Goal: Download file/media

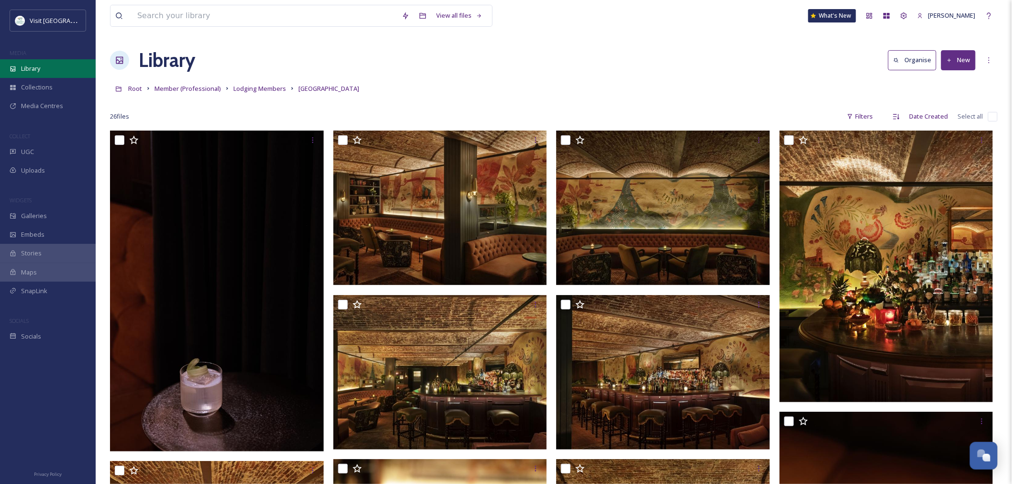
click at [49, 67] on div "Library" at bounding box center [48, 68] width 96 height 19
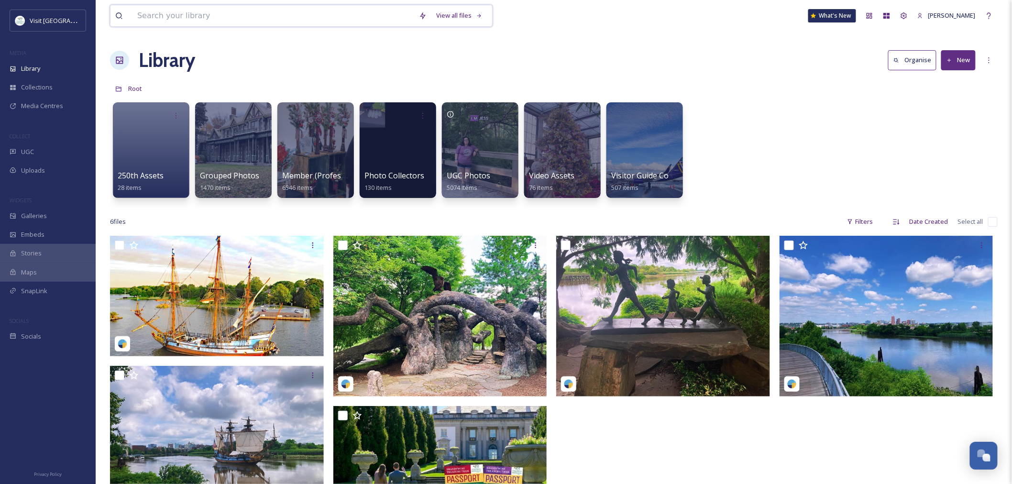
click at [275, 17] on input at bounding box center [273, 15] width 282 height 21
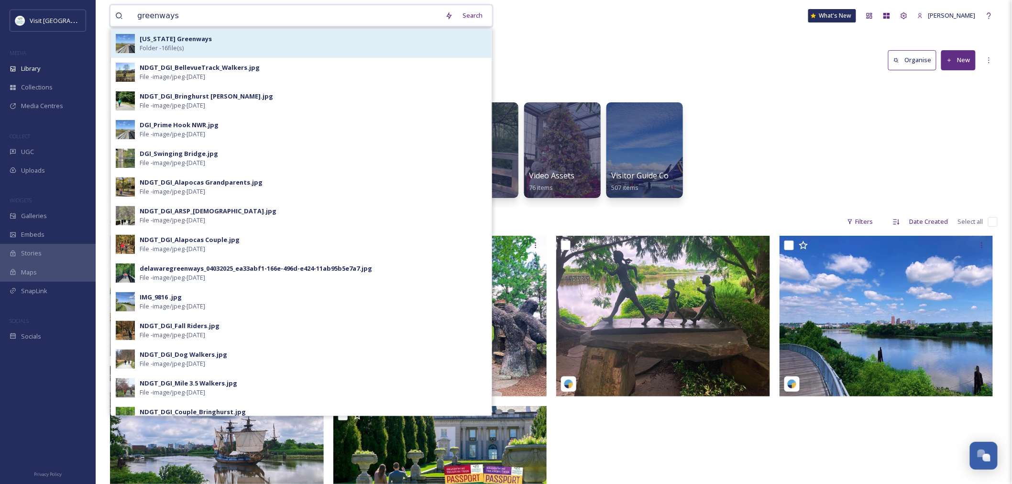
type input "greenways"
click at [259, 42] on div "[US_STATE] Greenways Folder - 16 file(s)" at bounding box center [313, 43] width 347 height 18
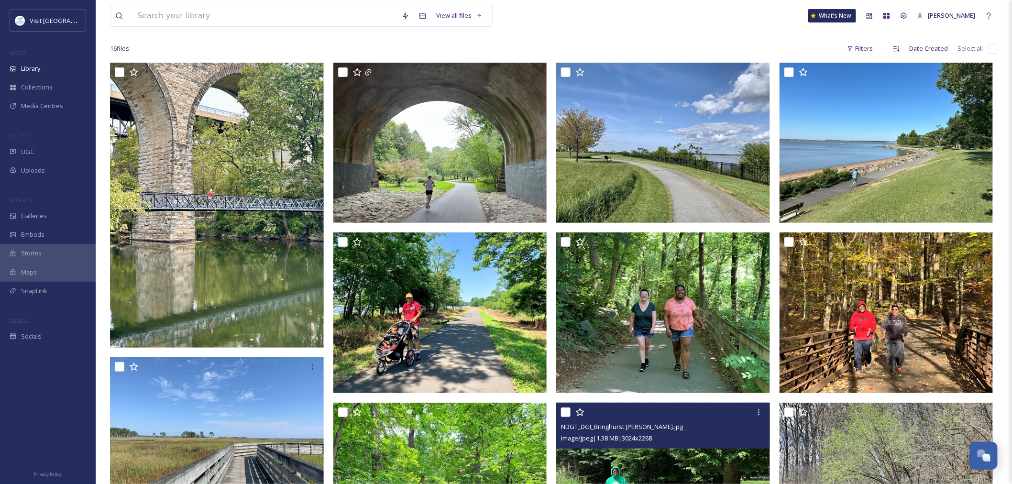
scroll to position [33, 0]
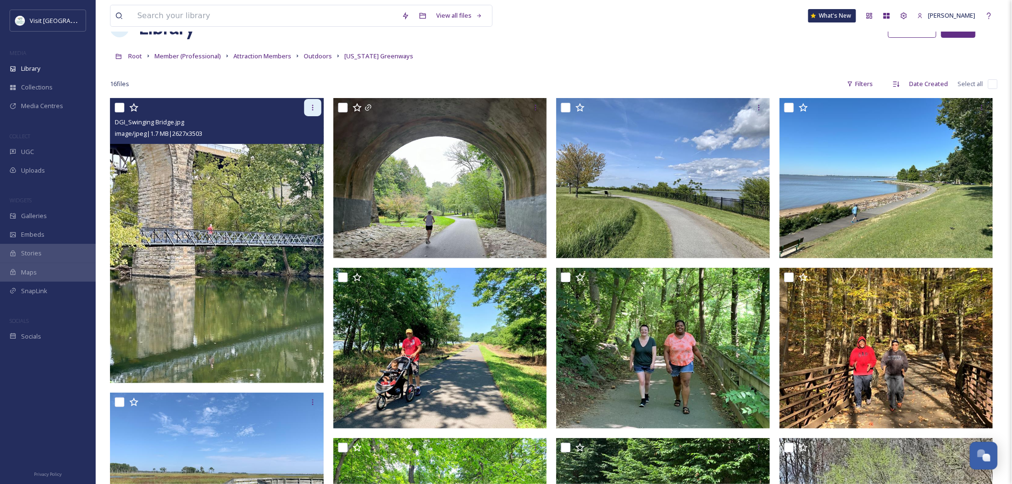
click at [312, 108] on icon at bounding box center [313, 108] width 8 height 8
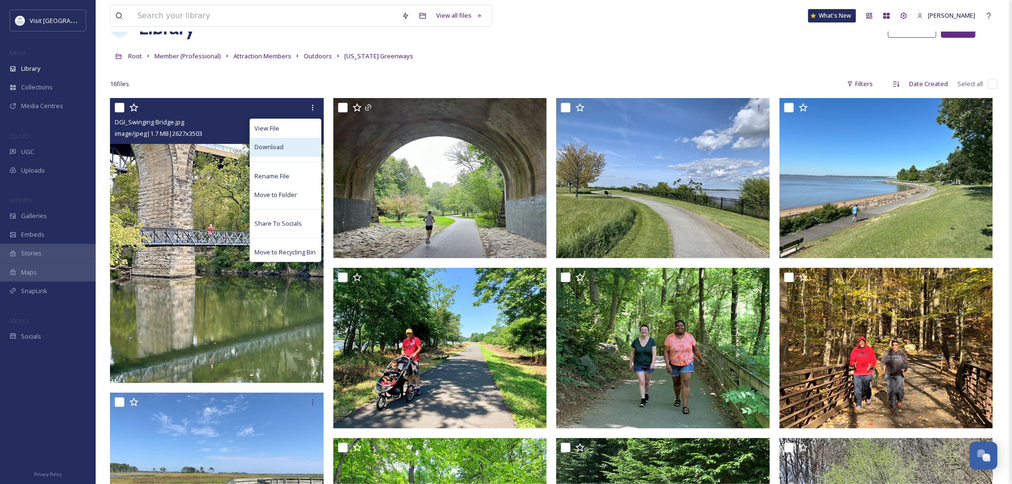
click at [306, 147] on div "Download" at bounding box center [285, 147] width 71 height 19
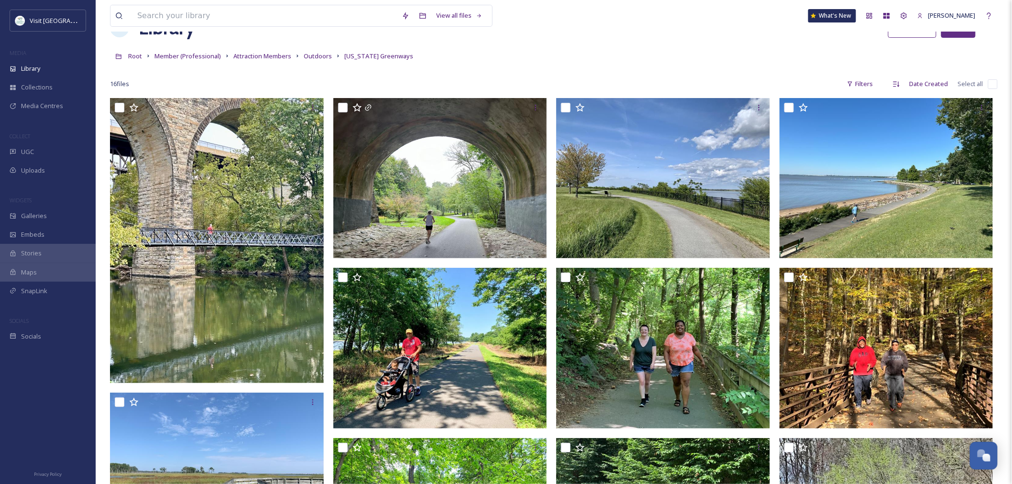
click at [592, 48] on div "Root Member (Professional) Attraction Members Outdoors [US_STATE] Greenways" at bounding box center [554, 56] width 888 height 18
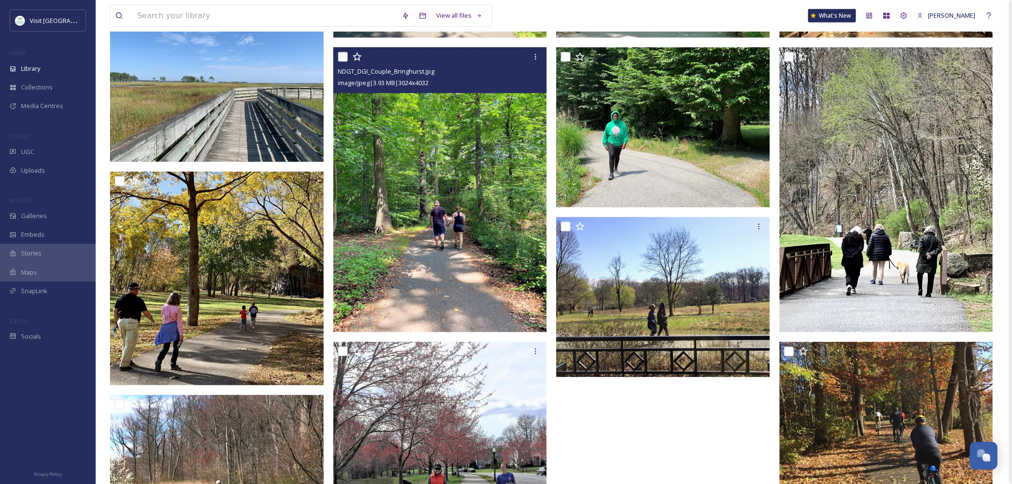
scroll to position [405, 0]
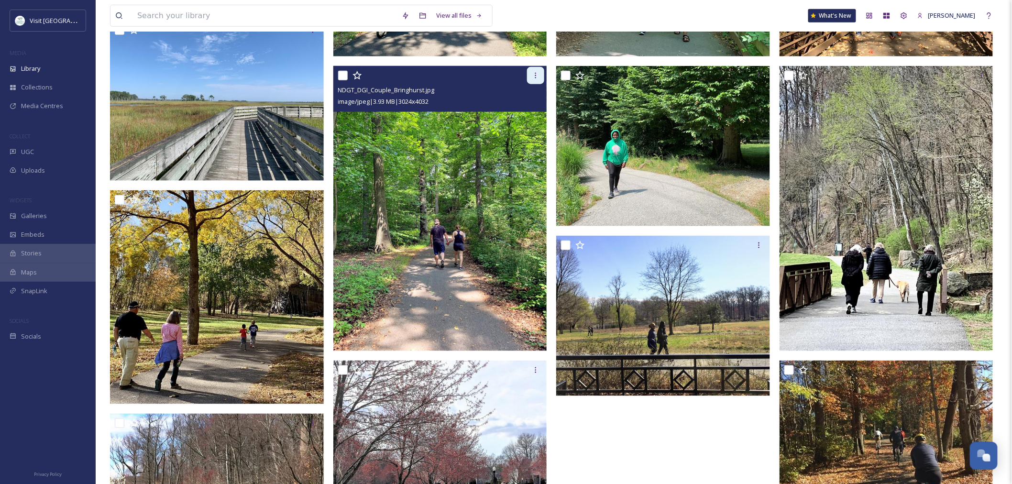
click at [533, 78] on icon at bounding box center [536, 76] width 8 height 8
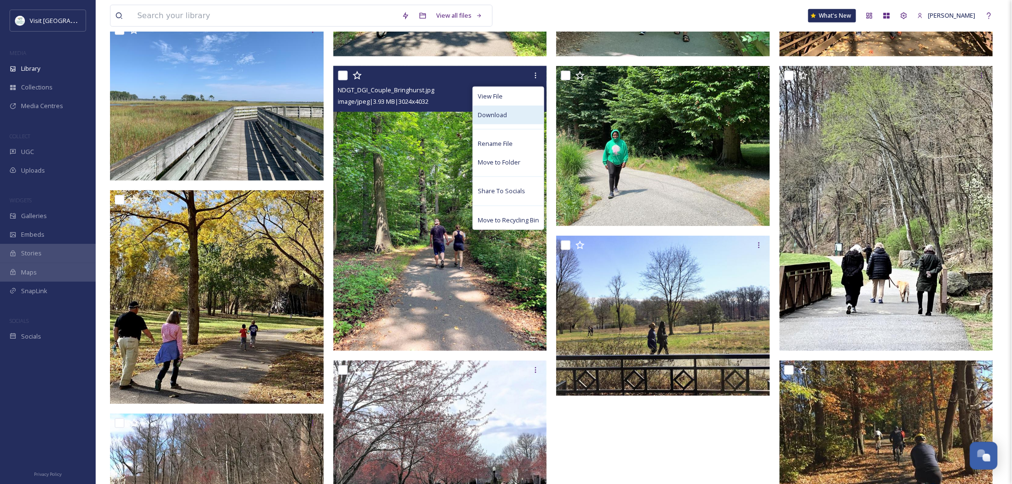
click at [491, 119] on span "Download" at bounding box center [492, 114] width 29 height 9
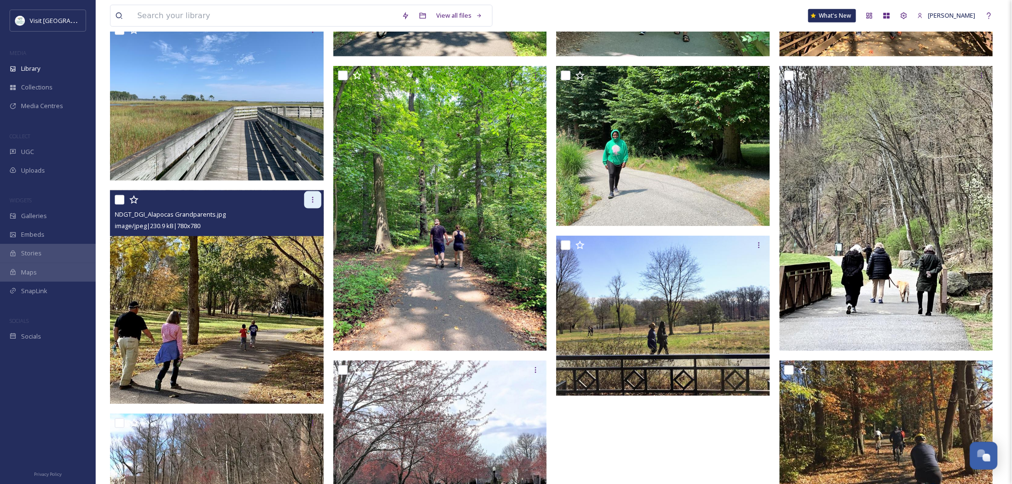
click at [311, 198] on icon at bounding box center [313, 200] width 8 height 8
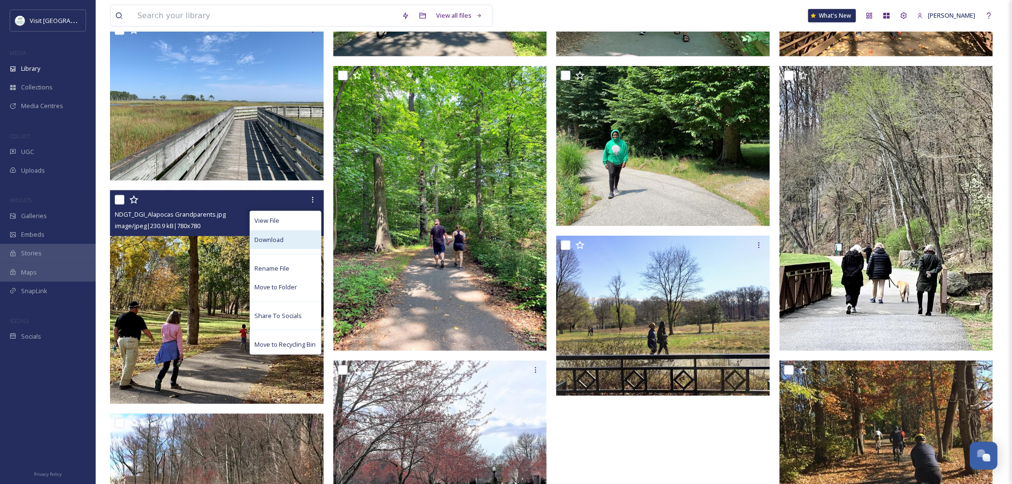
click at [301, 234] on div "Download" at bounding box center [285, 239] width 71 height 19
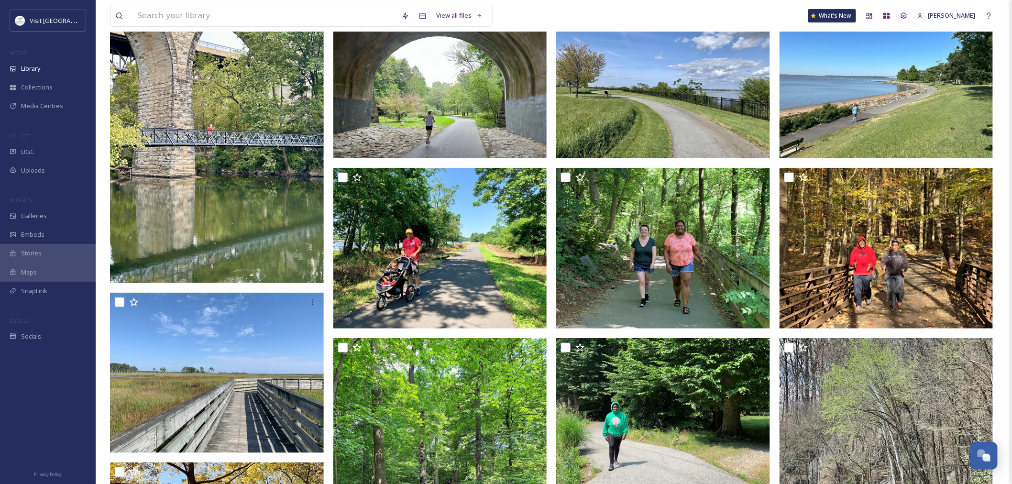
scroll to position [0, 0]
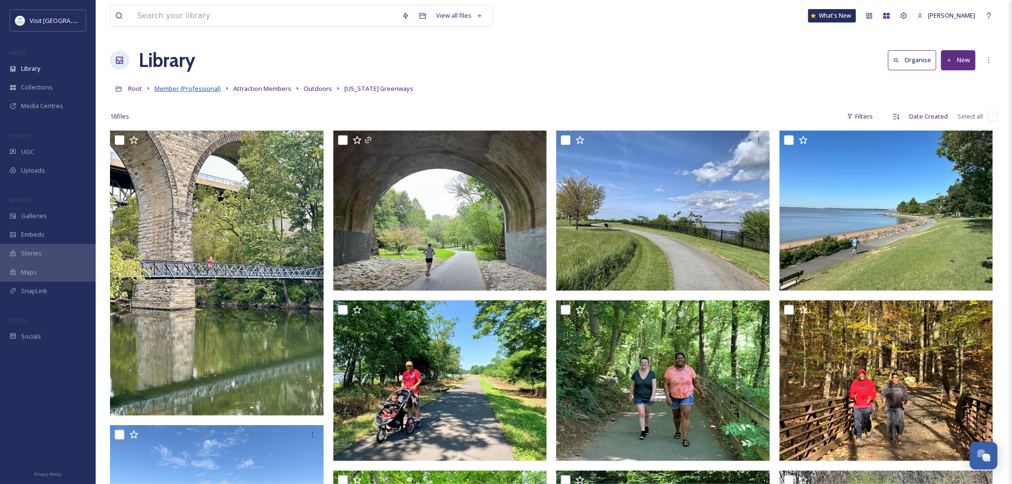
click at [192, 87] on span "Member (Professional)" at bounding box center [187, 88] width 66 height 9
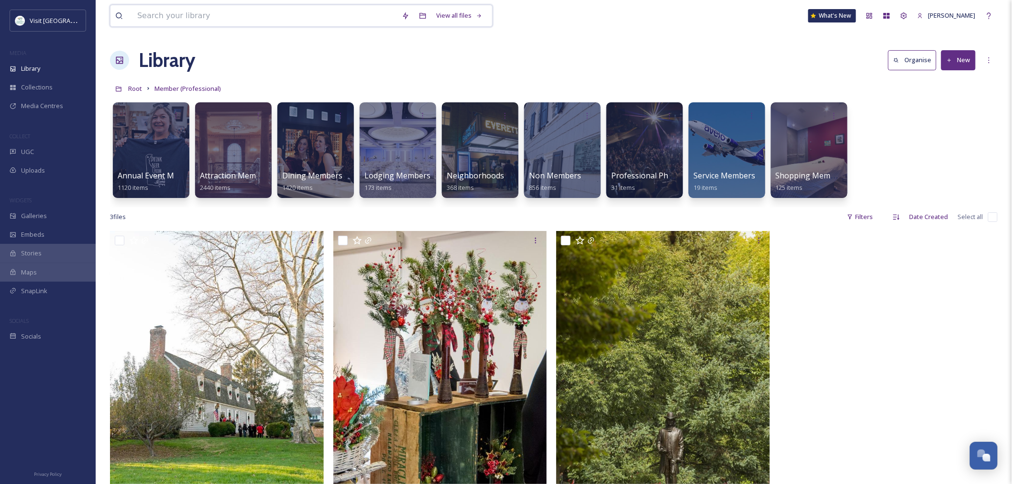
click at [321, 12] on input at bounding box center [264, 15] width 264 height 21
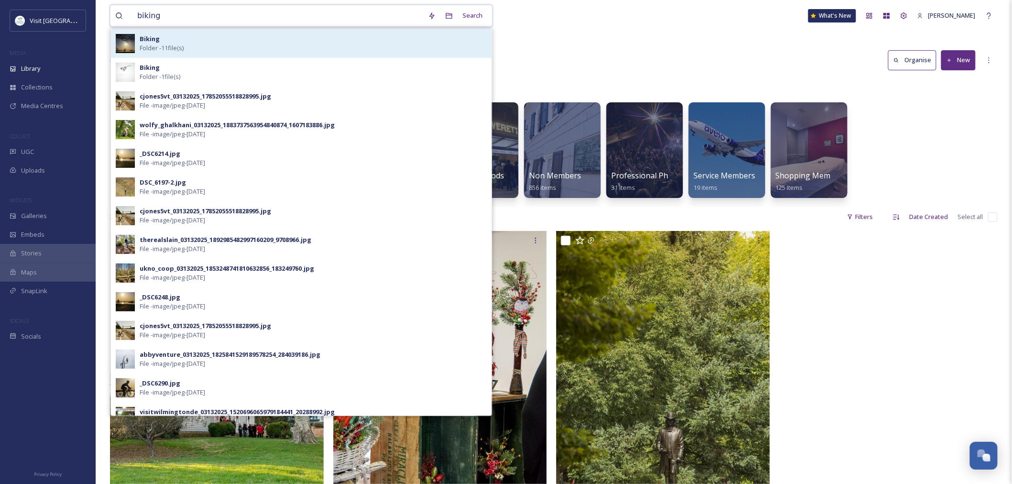
type input "biking"
click at [175, 40] on div "Biking Folder - 11 file(s)" at bounding box center [313, 43] width 347 height 18
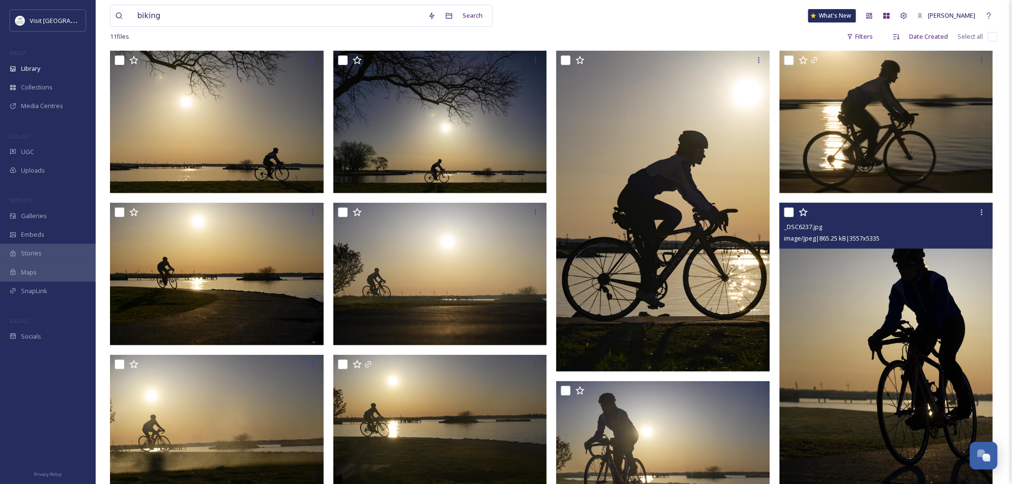
scroll to position [75, 0]
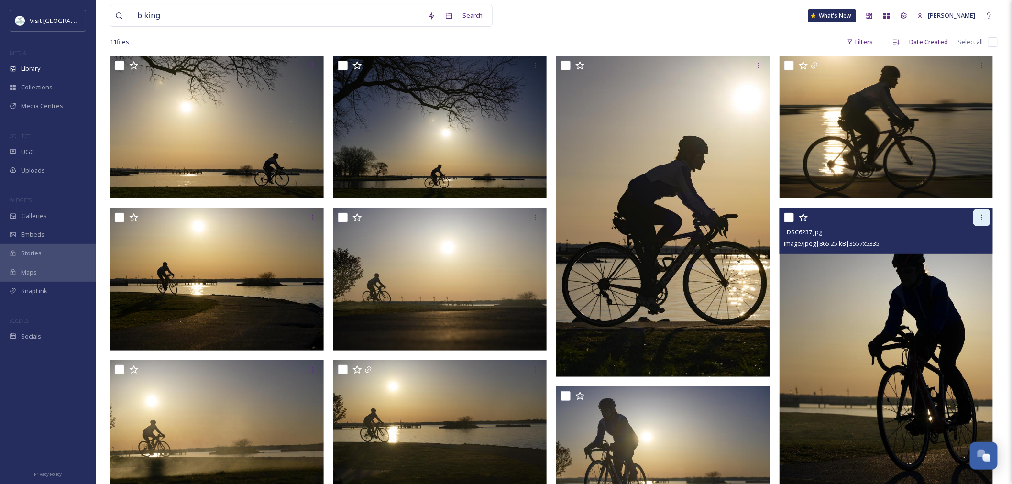
click at [976, 214] on div at bounding box center [981, 217] width 17 height 17
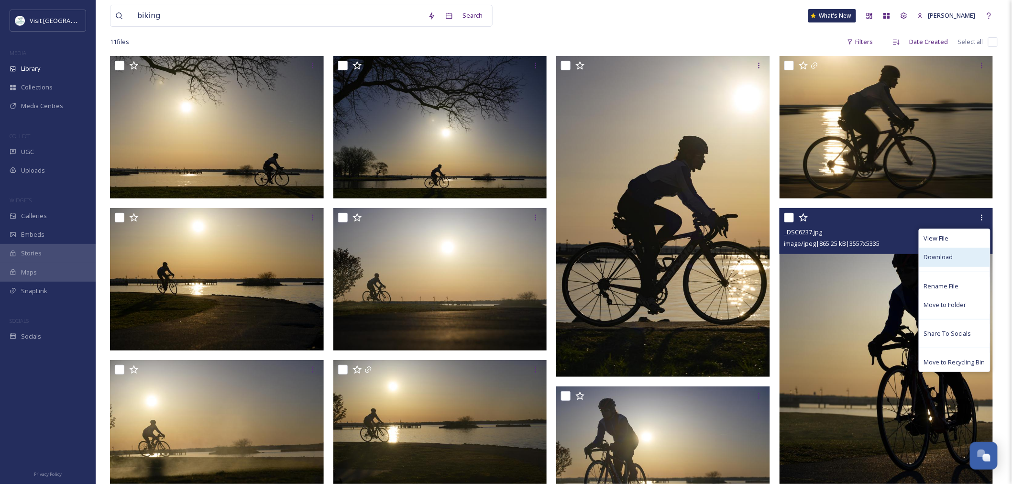
click at [932, 259] on span "Download" at bounding box center [938, 256] width 29 height 9
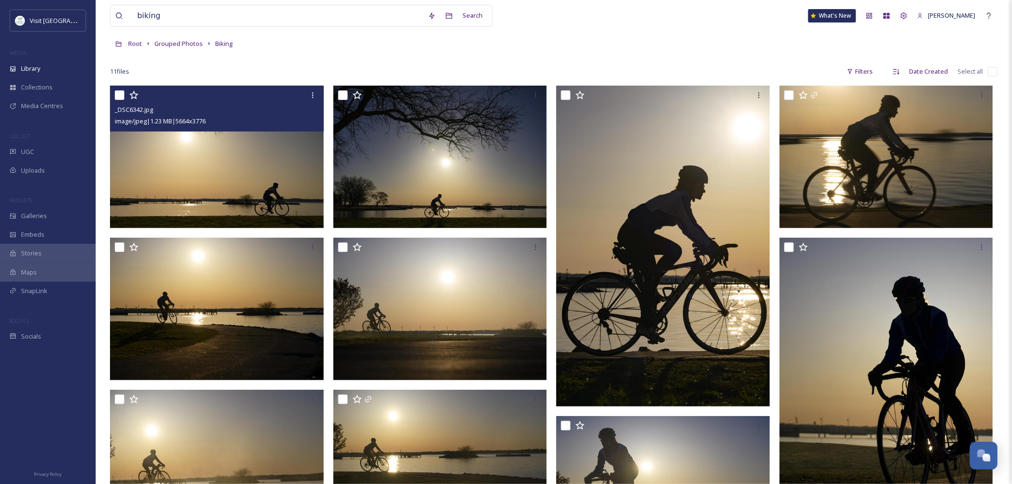
scroll to position [0, 0]
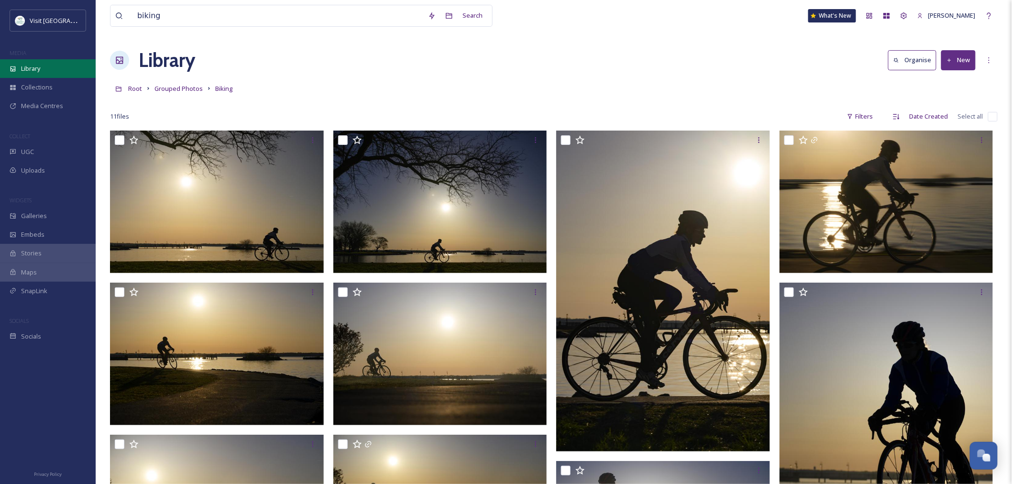
click at [27, 72] on span "Library" at bounding box center [30, 68] width 19 height 9
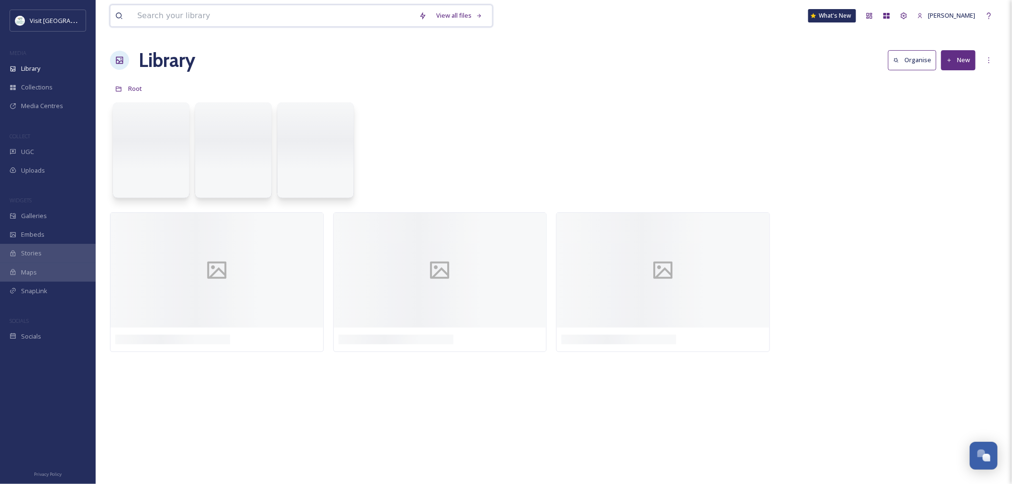
click at [187, 9] on input at bounding box center [273, 15] width 282 height 21
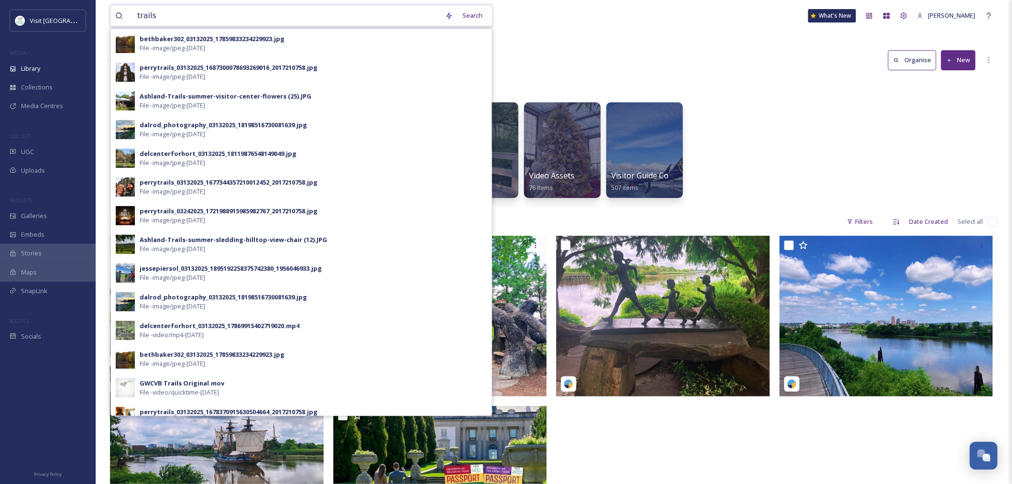
type input "trails"
click at [622, 54] on div "Library Organise New" at bounding box center [554, 60] width 888 height 29
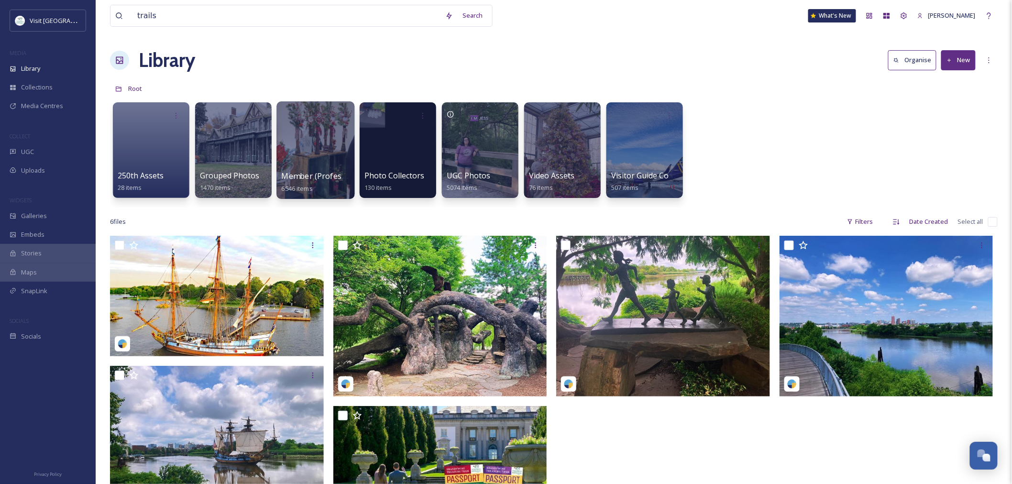
click at [326, 152] on div at bounding box center [315, 150] width 78 height 98
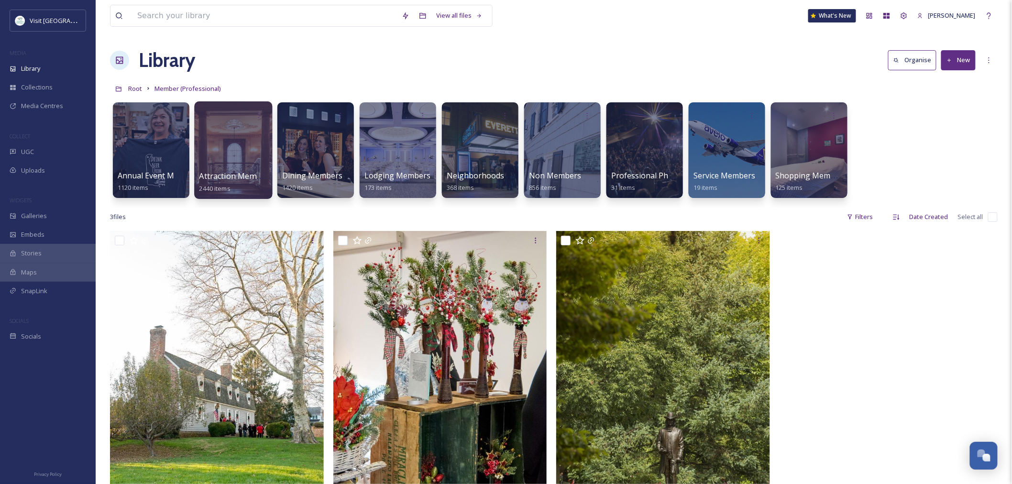
click at [206, 170] on div at bounding box center [233, 150] width 78 height 98
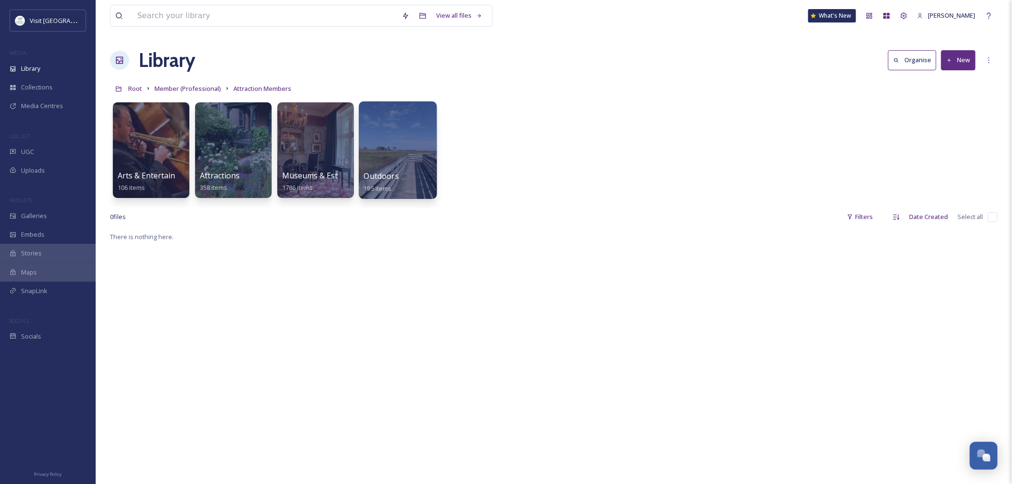
click at [419, 149] on div at bounding box center [398, 150] width 78 height 98
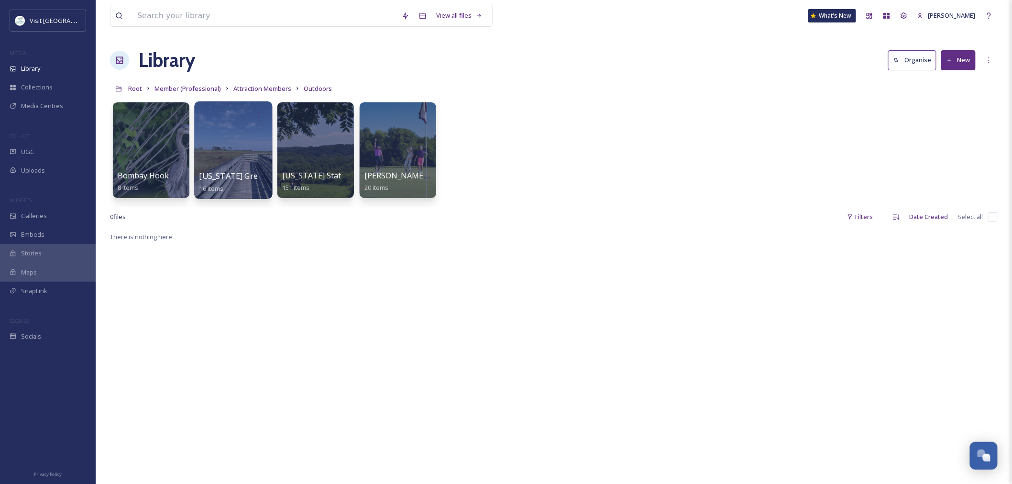
click at [204, 159] on div at bounding box center [233, 150] width 78 height 98
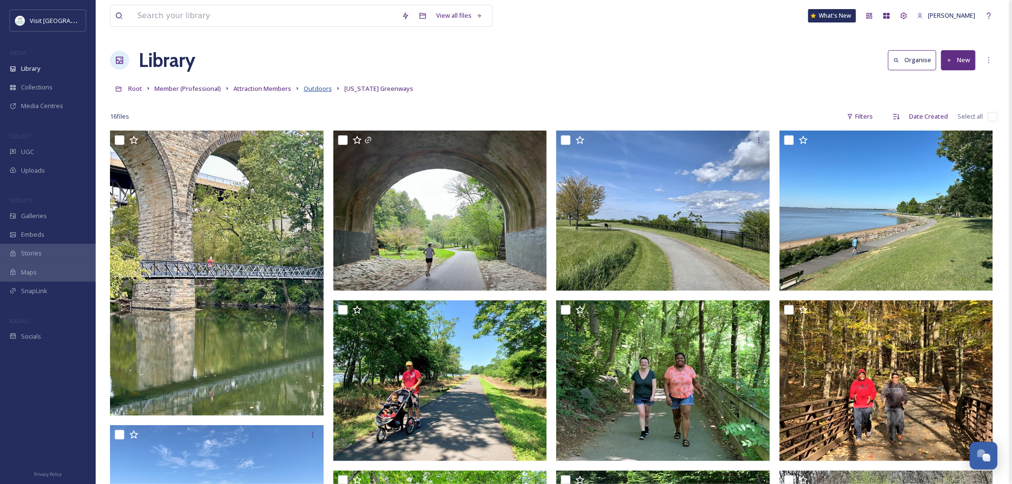
click at [316, 87] on span "Outdoors" at bounding box center [318, 88] width 28 height 9
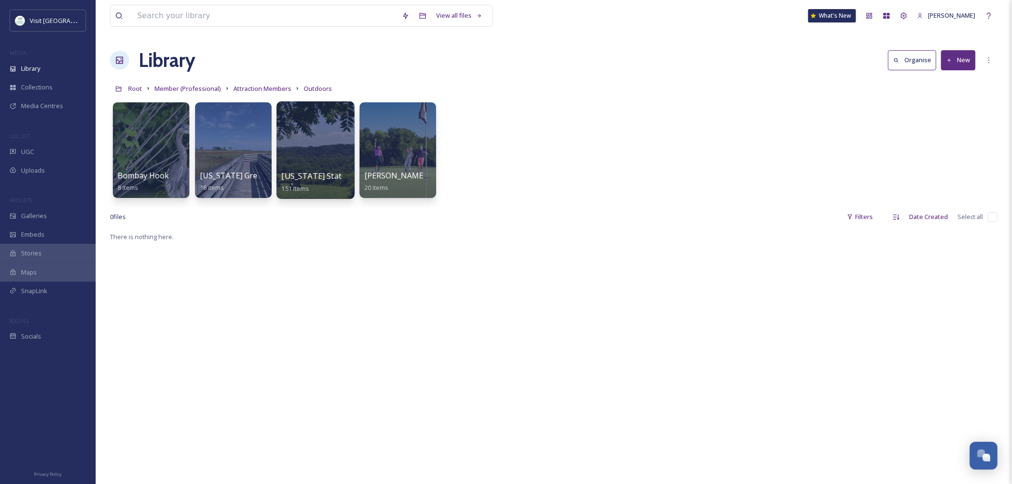
click at [319, 171] on span "[US_STATE] State Parks" at bounding box center [326, 176] width 88 height 11
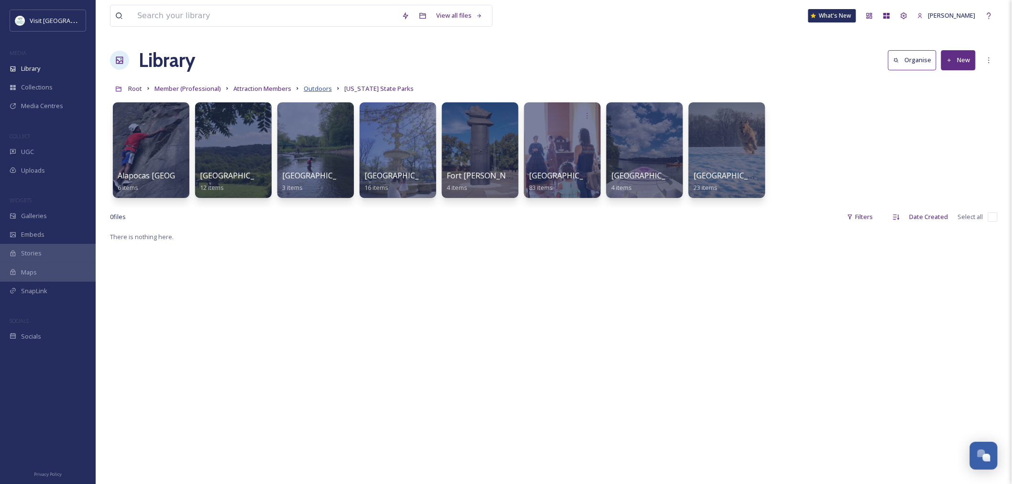
click at [319, 90] on span "Outdoors" at bounding box center [318, 88] width 28 height 9
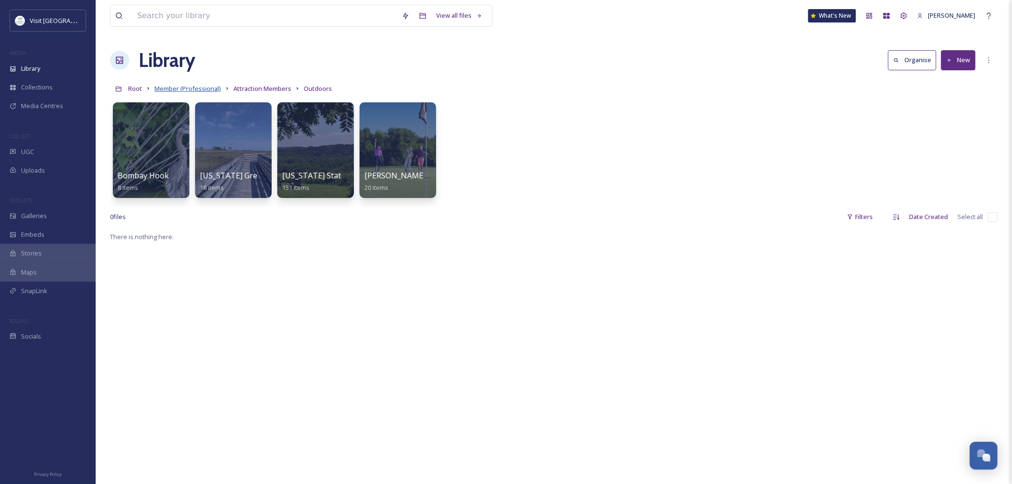
click at [191, 89] on span "Member (Professional)" at bounding box center [187, 88] width 66 height 9
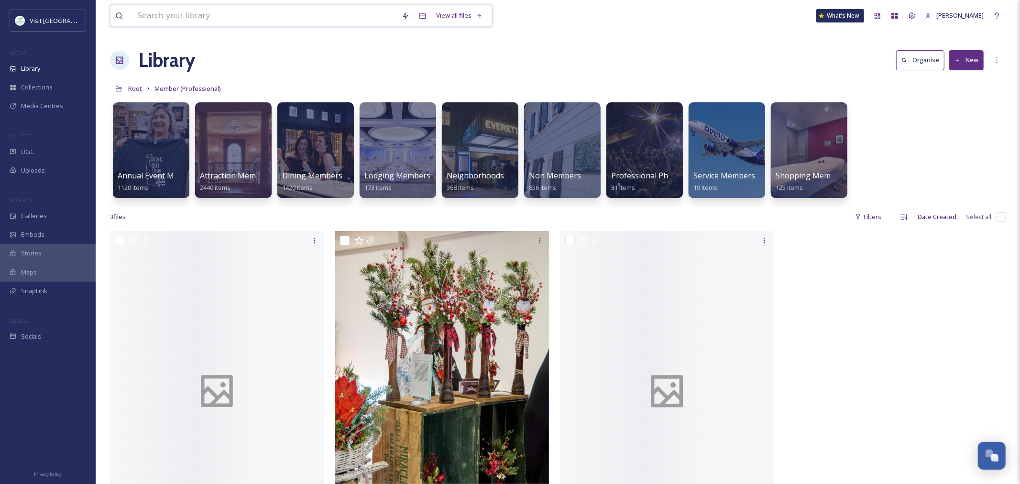
click at [175, 18] on input at bounding box center [264, 15] width 264 height 21
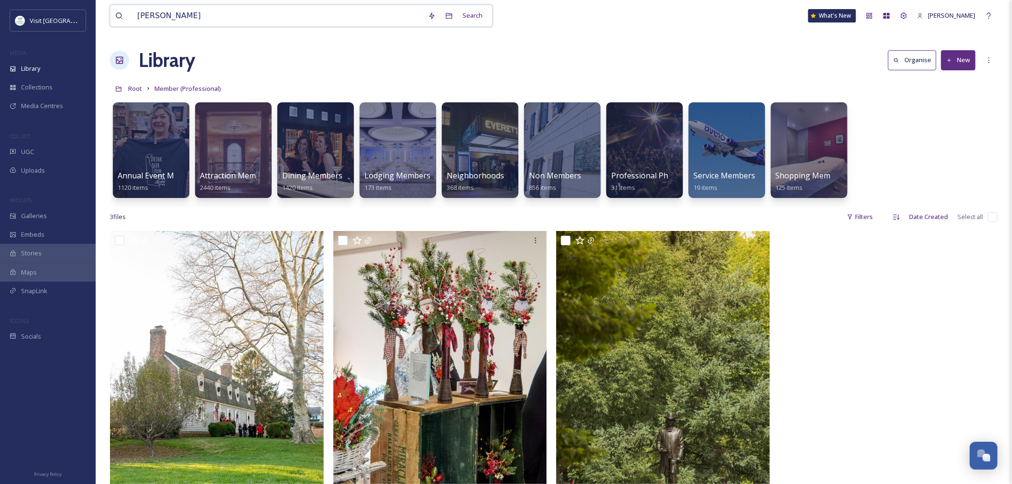
type input "[PERSON_NAME]"
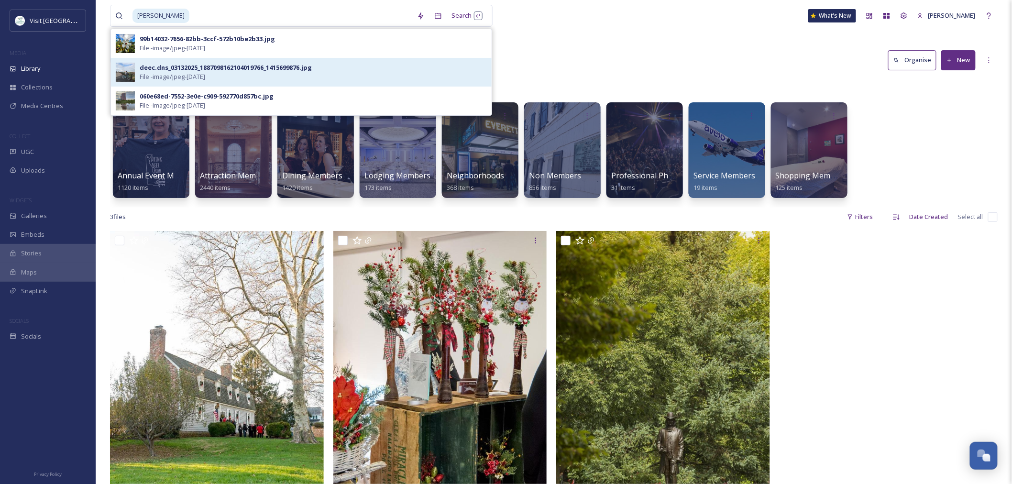
click at [160, 60] on div "deec.dns_03132025_1887098162104019766_1415699876.jpg File - image/jpeg - [DATE]" at bounding box center [301, 72] width 381 height 29
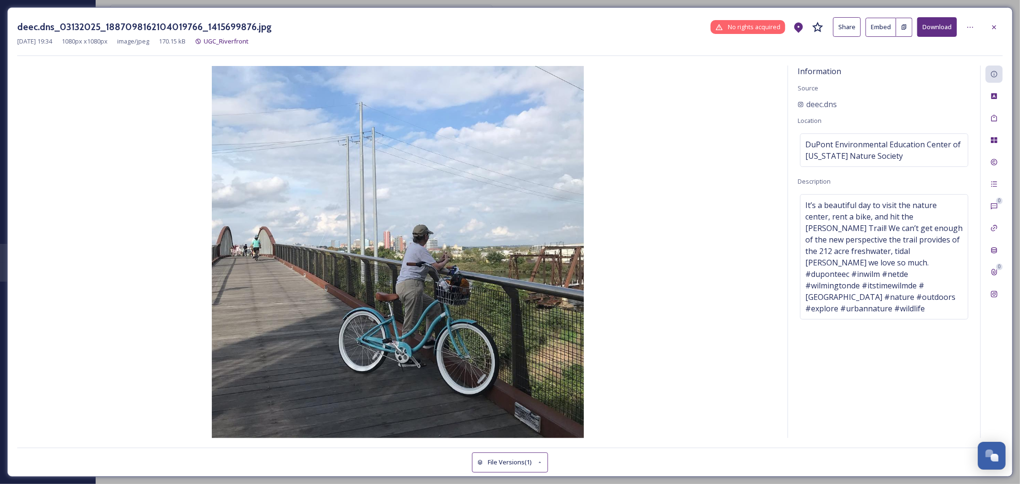
click at [160, 16] on div "deec.dns_03132025_1887098162104019766_1415699876.jpg No rights acquired Share E…" at bounding box center [510, 242] width 1006 height 470
click at [996, 24] on icon at bounding box center [994, 27] width 8 height 8
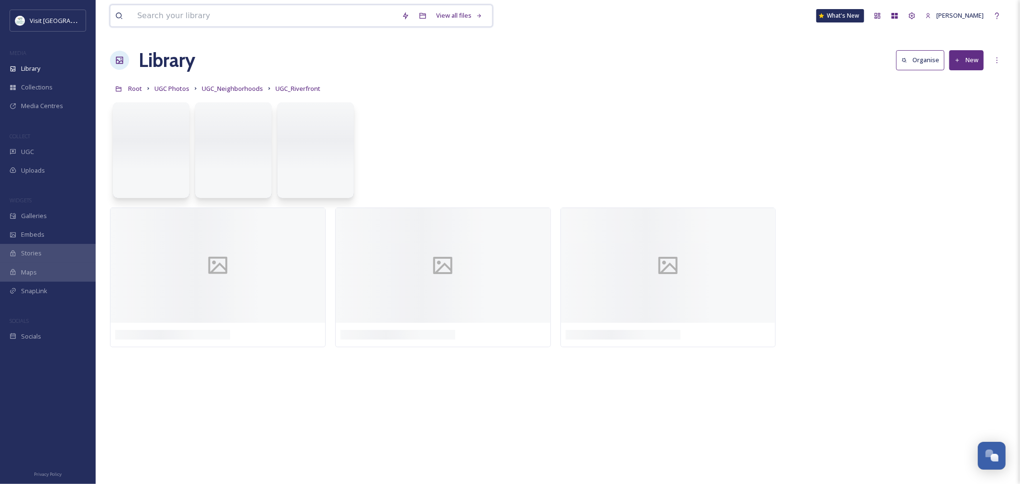
click at [193, 19] on input at bounding box center [264, 15] width 264 height 21
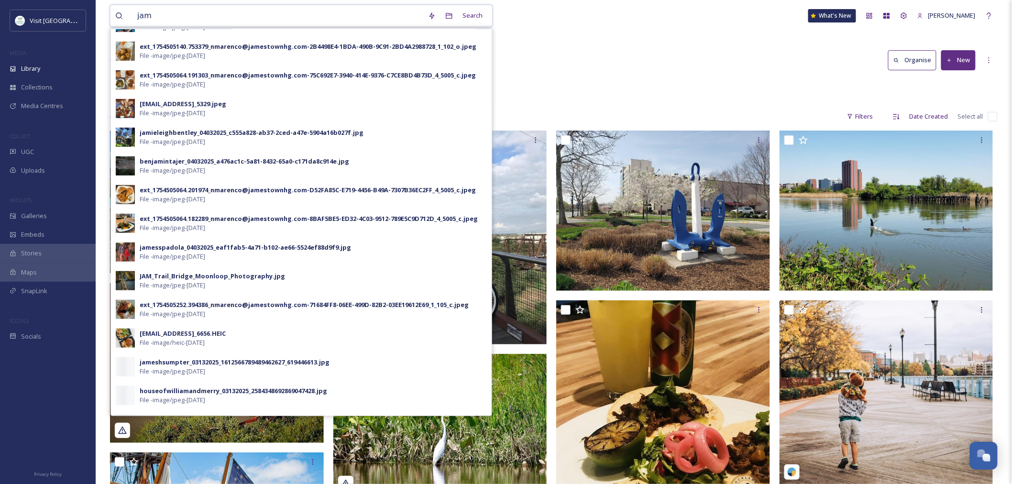
scroll to position [187, 0]
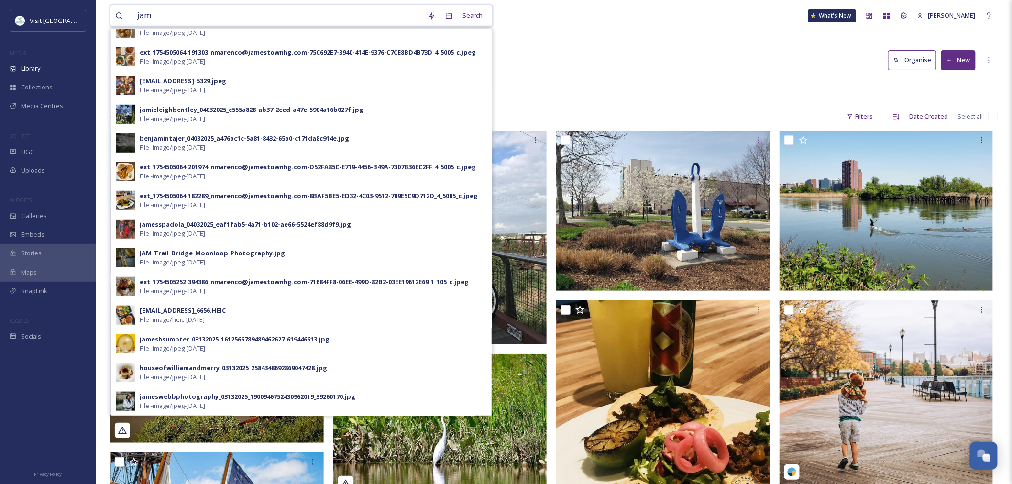
type input "jam"
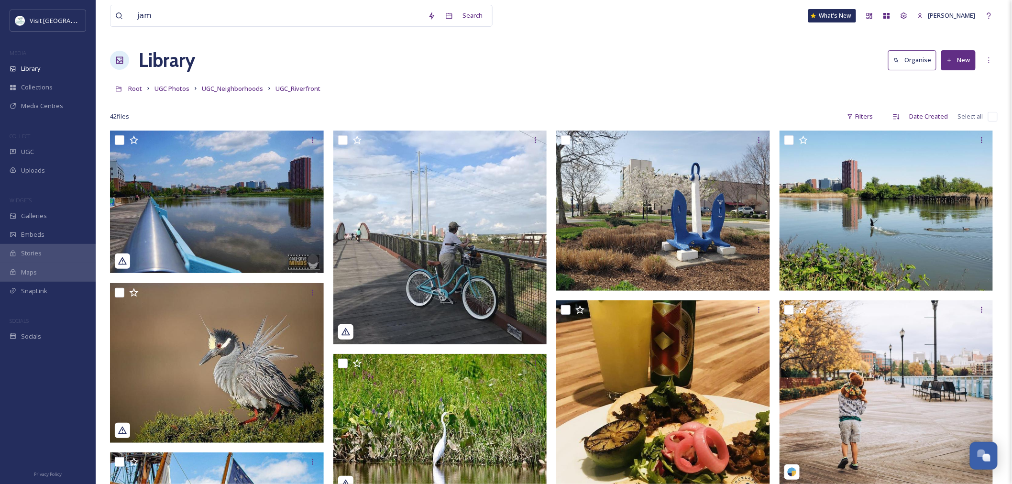
click at [556, 79] on div "Root UGC Photos UGC_Neighborhoods UGC_Riverfront" at bounding box center [554, 88] width 888 height 18
click at [175, 85] on span "UGC Photos" at bounding box center [171, 88] width 35 height 9
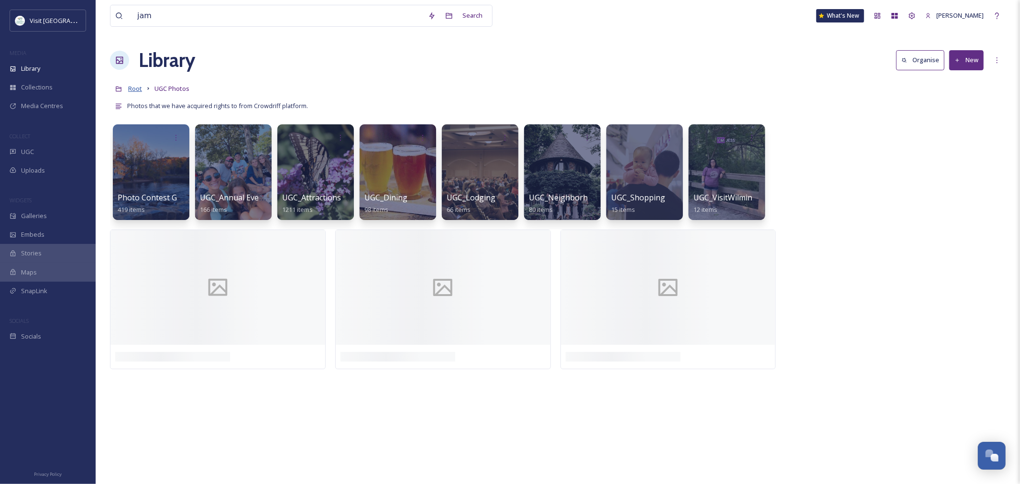
click at [132, 91] on span "Root" at bounding box center [135, 88] width 14 height 9
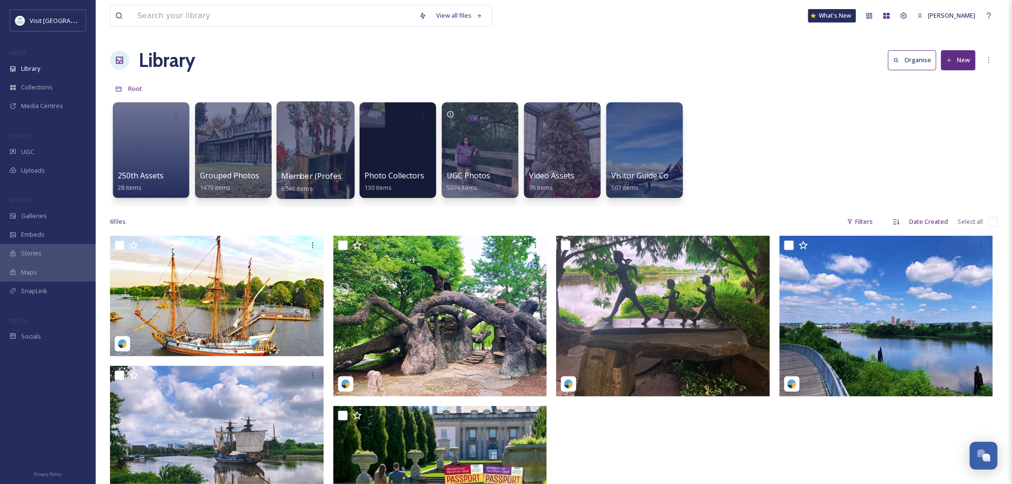
click at [327, 154] on div at bounding box center [315, 150] width 78 height 98
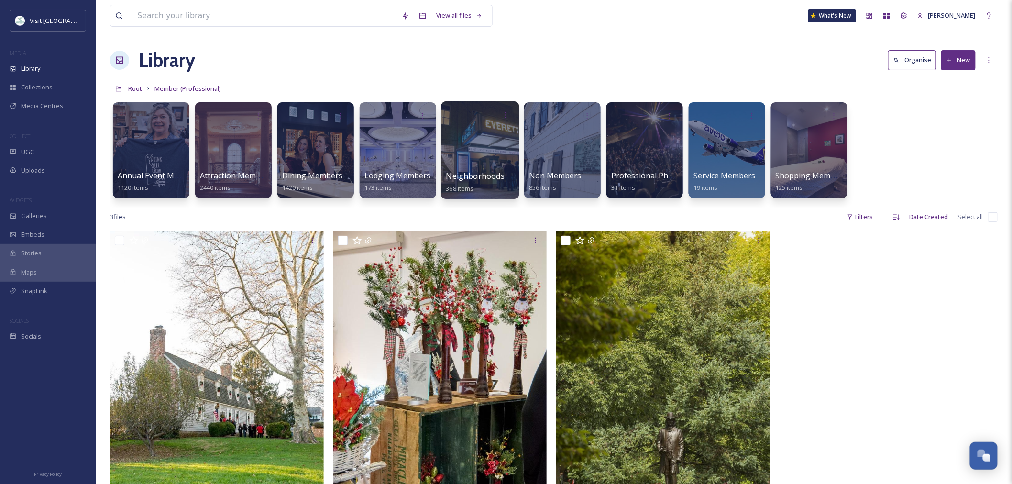
click at [469, 152] on div at bounding box center [480, 150] width 78 height 98
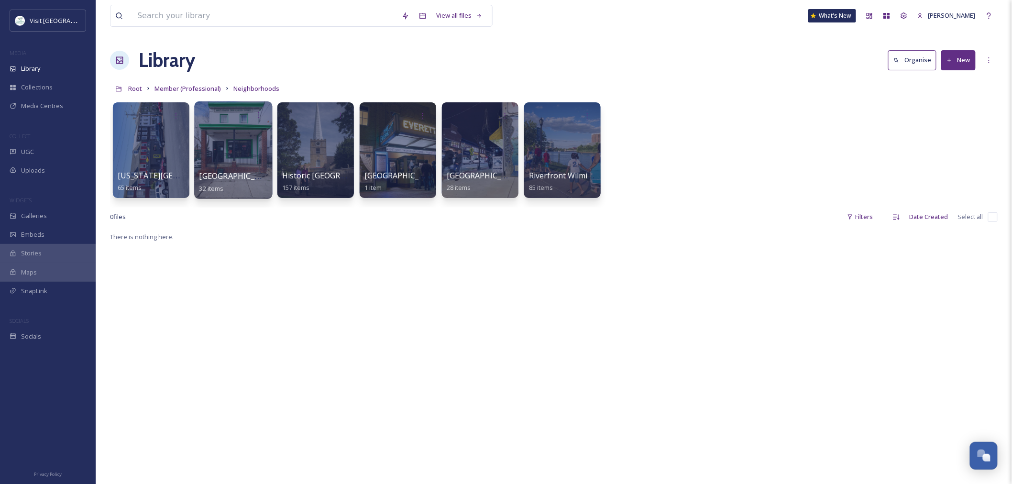
click at [211, 153] on div at bounding box center [233, 150] width 78 height 98
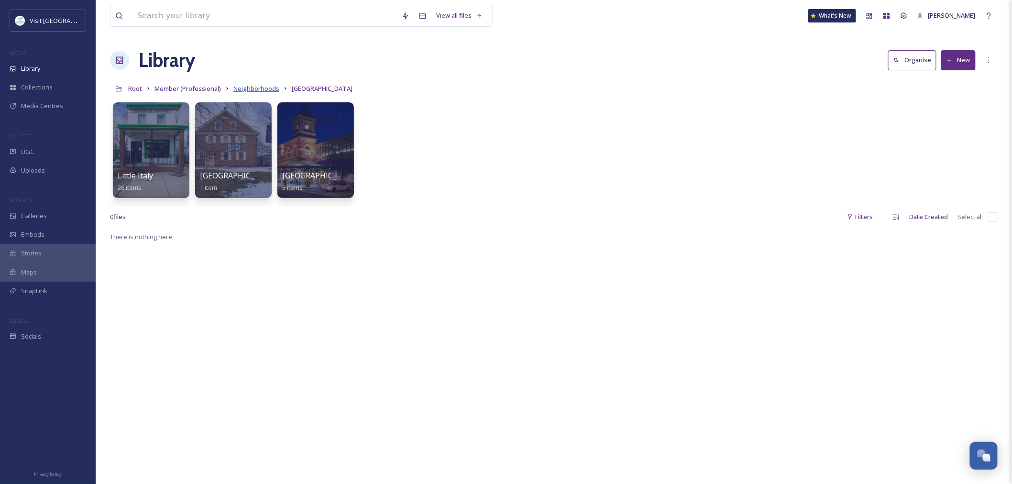
click at [265, 88] on span "Neighborhoods" at bounding box center [256, 88] width 46 height 9
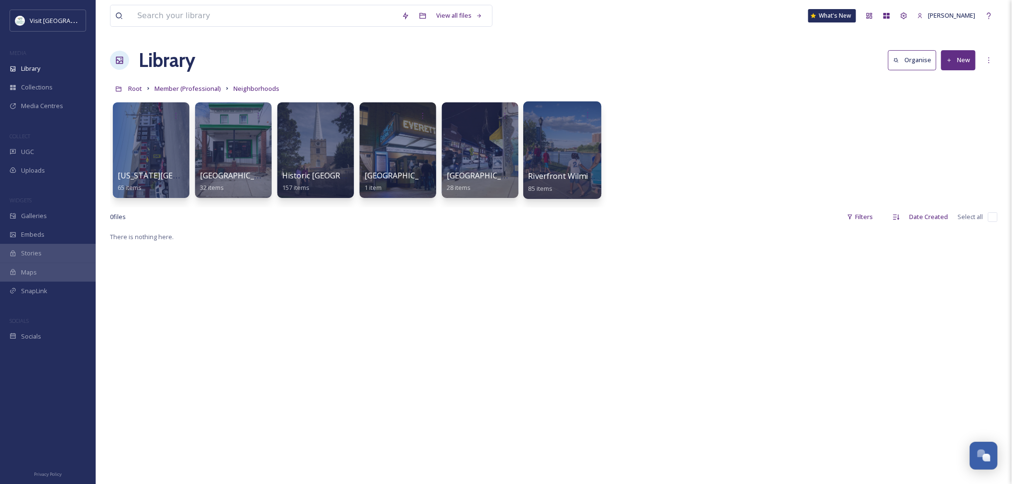
click at [540, 166] on div at bounding box center [562, 150] width 78 height 98
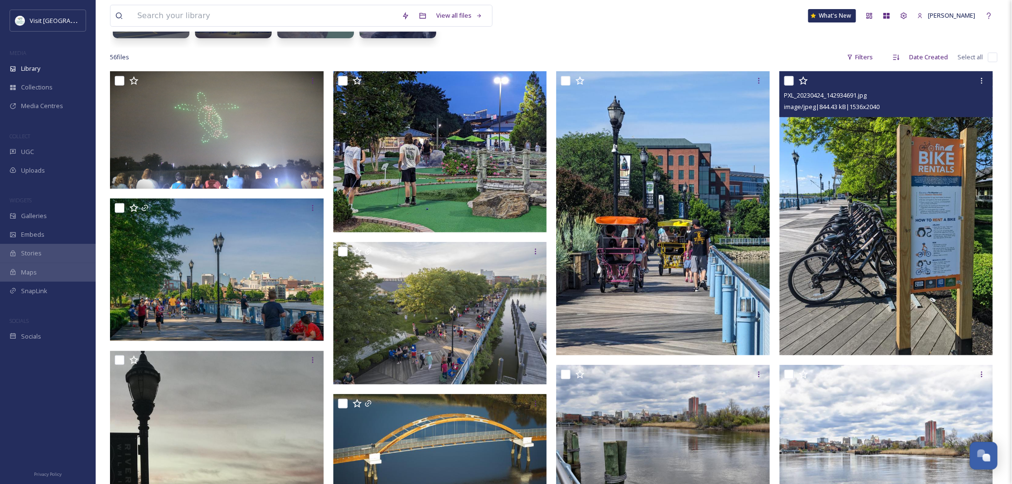
scroll to position [159, 0]
click at [983, 87] on div at bounding box center [981, 81] width 17 height 17
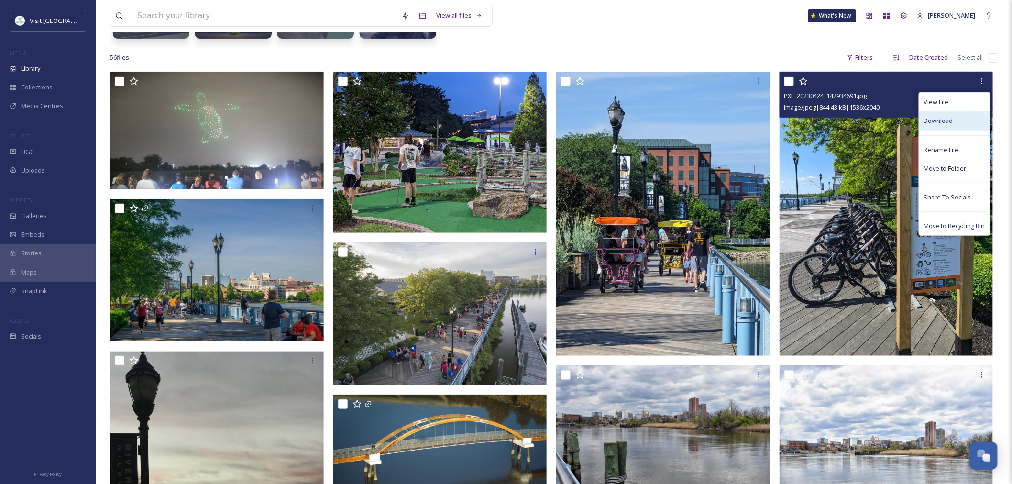
click at [934, 123] on span "Download" at bounding box center [938, 120] width 29 height 9
